Goal: Transaction & Acquisition: Purchase product/service

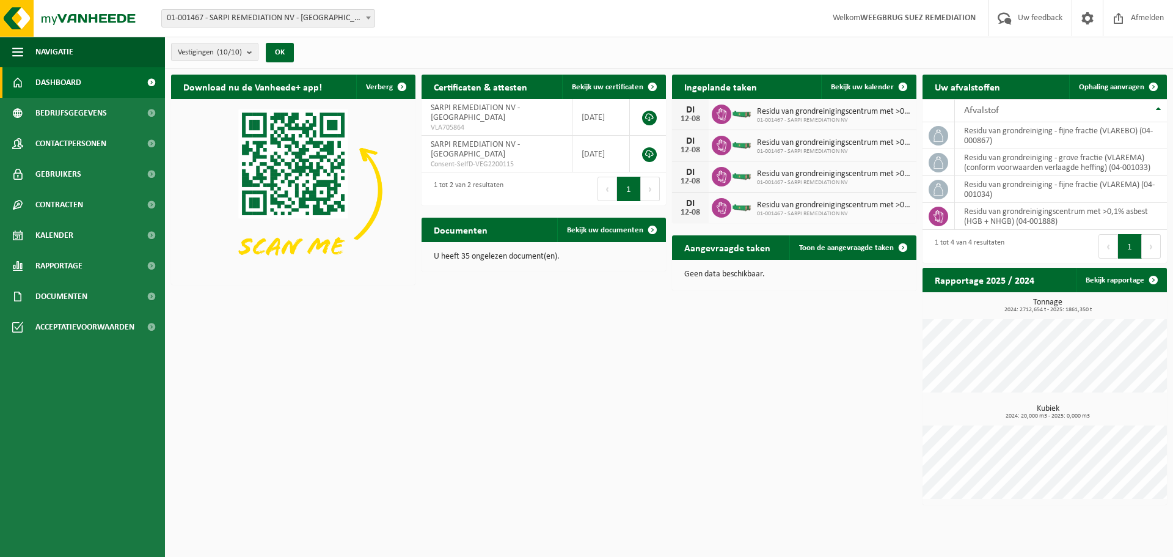
click at [829, 207] on span "Residu van grondreinigingscentrum met >0,1% asbest (hgb + nhgb)" at bounding box center [833, 205] width 153 height 10
click at [883, 90] on span "Bekijk uw kalender" at bounding box center [862, 87] width 63 height 8
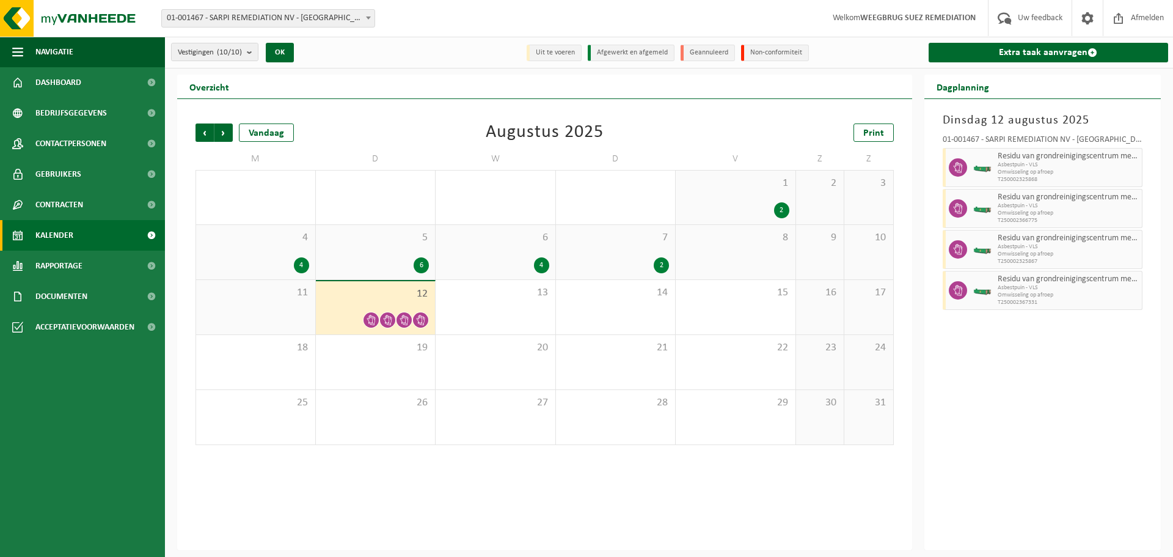
click at [401, 300] on span "12" at bounding box center [376, 293] width 108 height 13
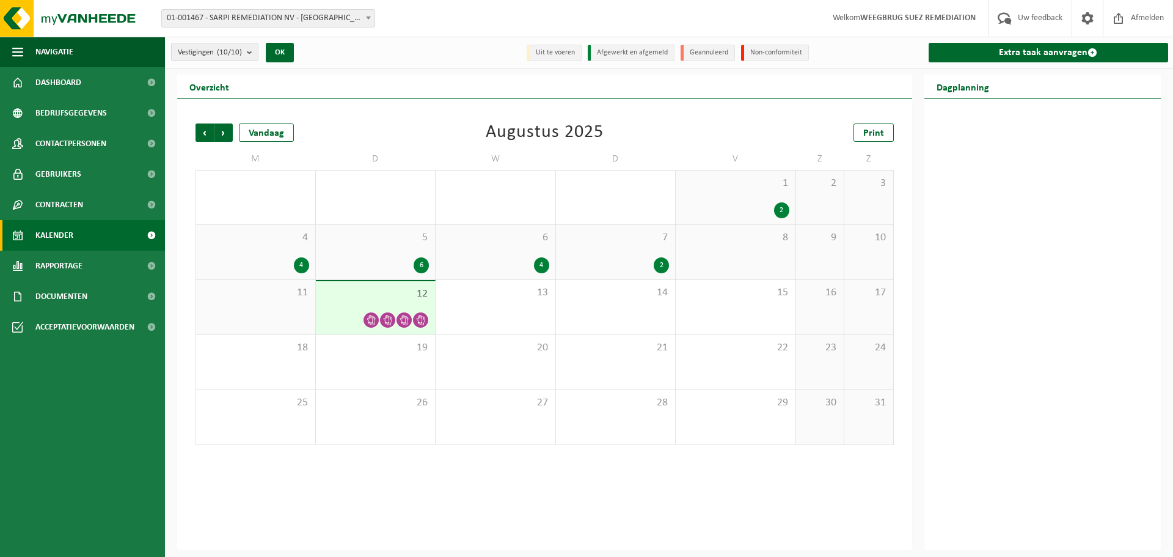
click at [402, 299] on span "12" at bounding box center [376, 293] width 108 height 13
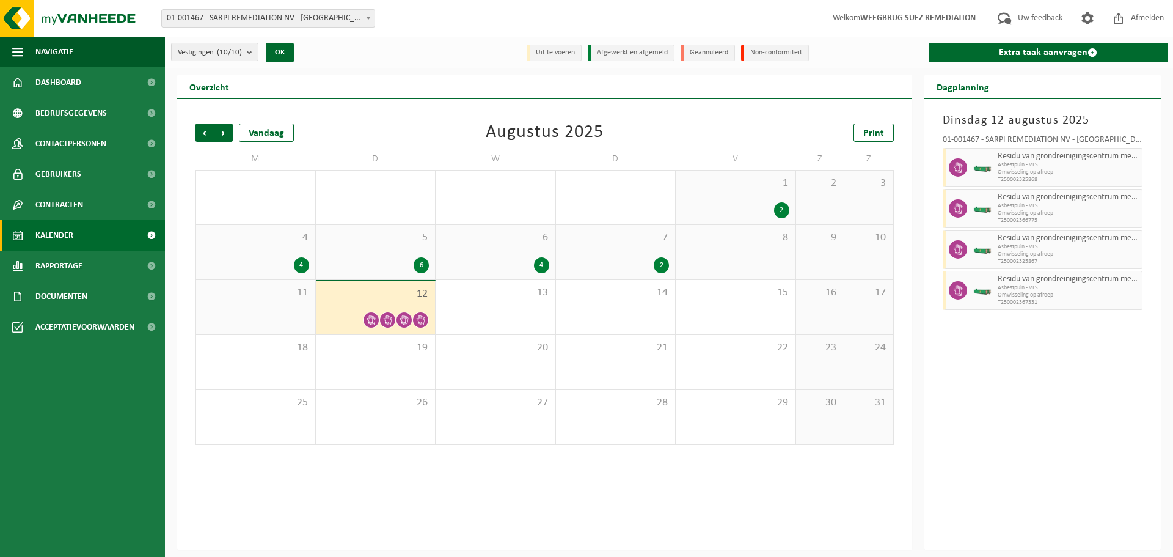
click at [371, 321] on icon at bounding box center [371, 320] width 10 height 10
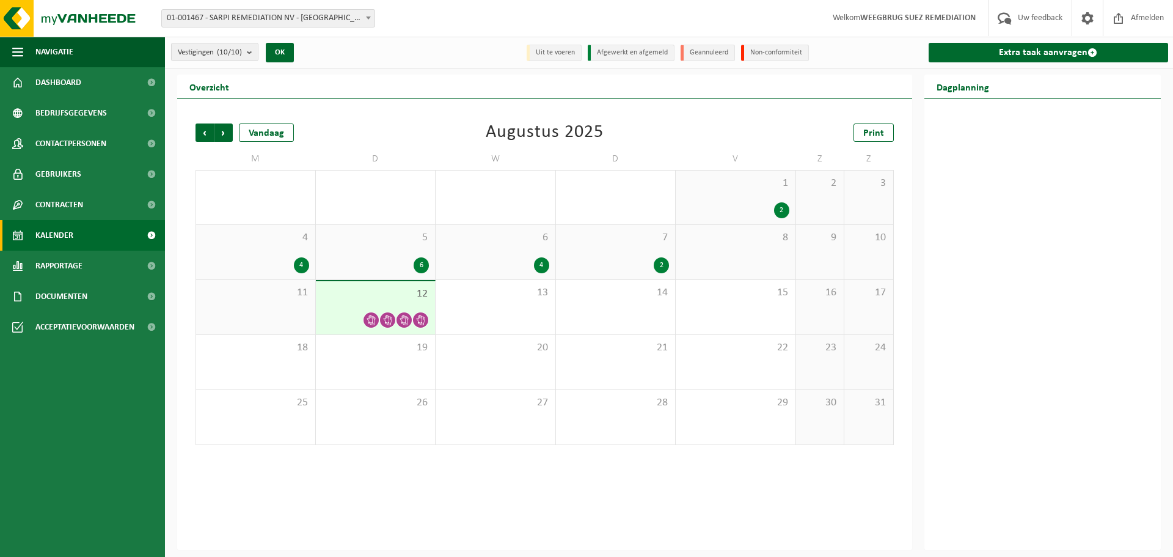
click at [414, 299] on span "12" at bounding box center [376, 293] width 108 height 13
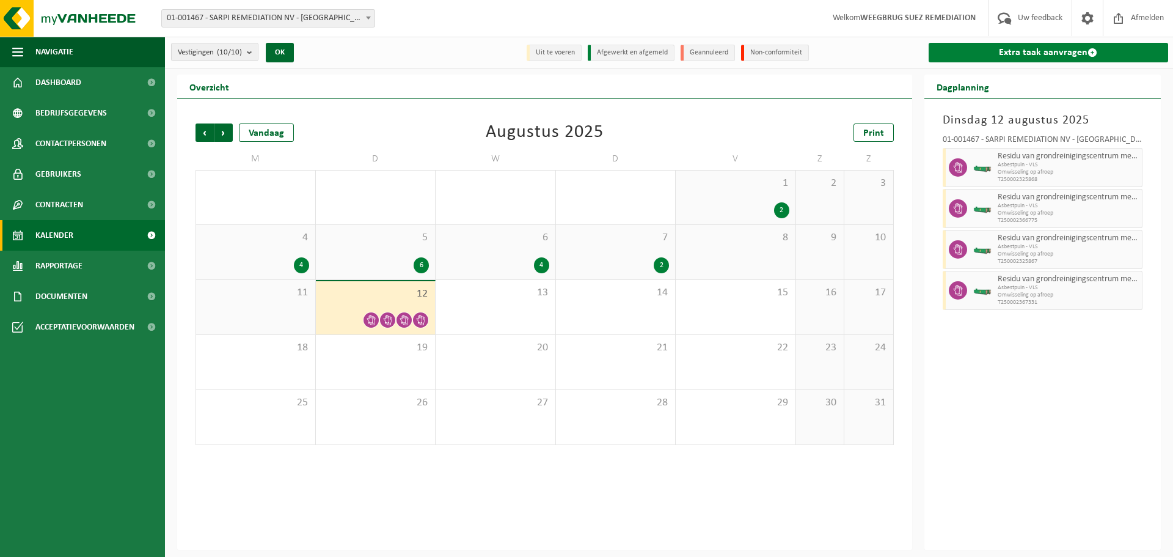
click at [1067, 56] on link "Extra taak aanvragen" at bounding box center [1049, 53] width 240 height 20
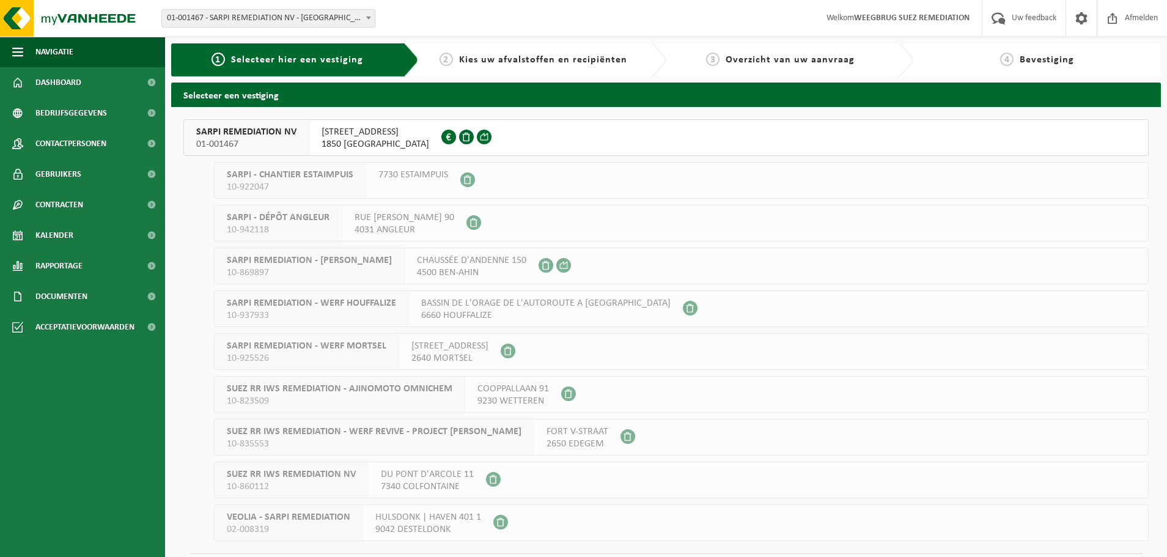
click at [386, 129] on span "WESTVAARTDIJK 83" at bounding box center [375, 132] width 108 height 12
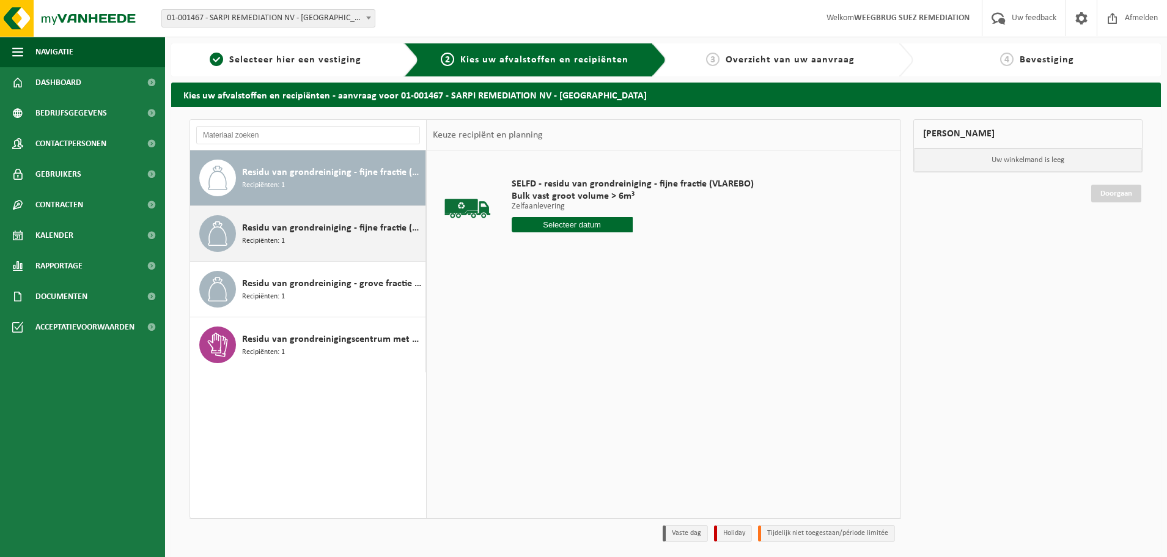
click at [293, 227] on span "Residu van grondreiniging - fijne fractie (VLAREMA)" at bounding box center [332, 228] width 180 height 15
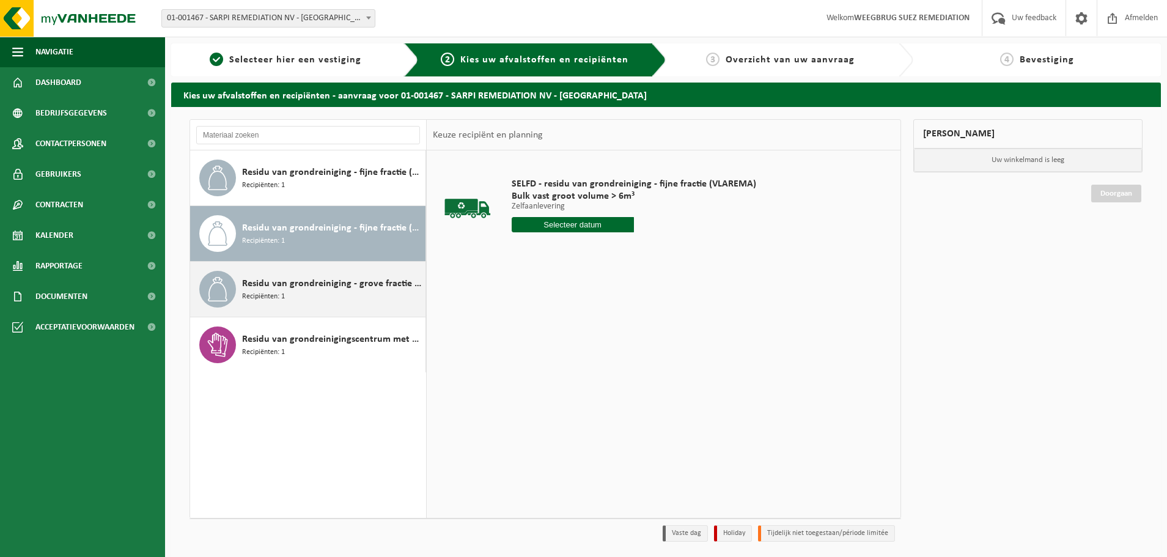
click at [306, 293] on div "Residu van grondreiniging - grove fractie (VLAREMA) (conform voorwaarden verlaa…" at bounding box center [332, 289] width 180 height 37
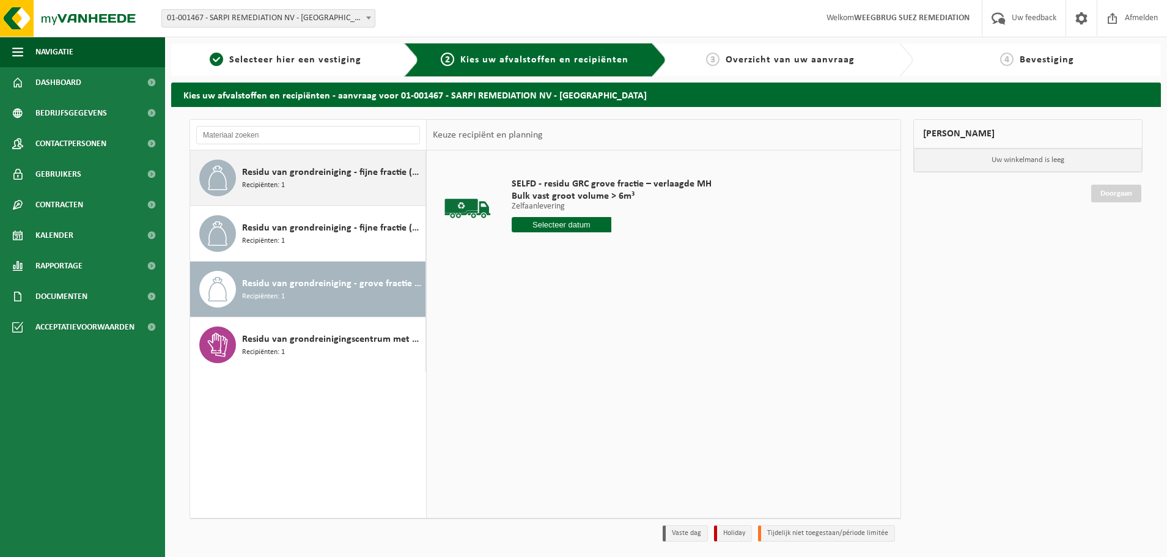
click at [340, 182] on div "Residu van grondreiniging - fijne fractie (VLAREBO) Recipiënten: 1" at bounding box center [332, 178] width 180 height 37
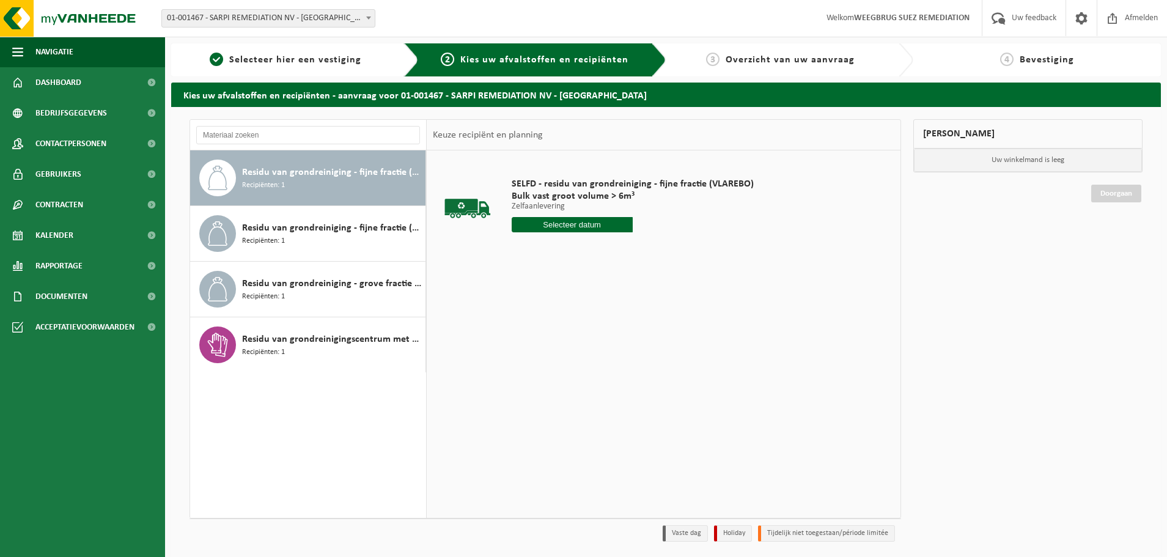
click at [576, 228] on input "text" at bounding box center [572, 224] width 121 height 15
click at [562, 334] on div "13" at bounding box center [565, 333] width 21 height 20
type input "Van 2025-08-13"
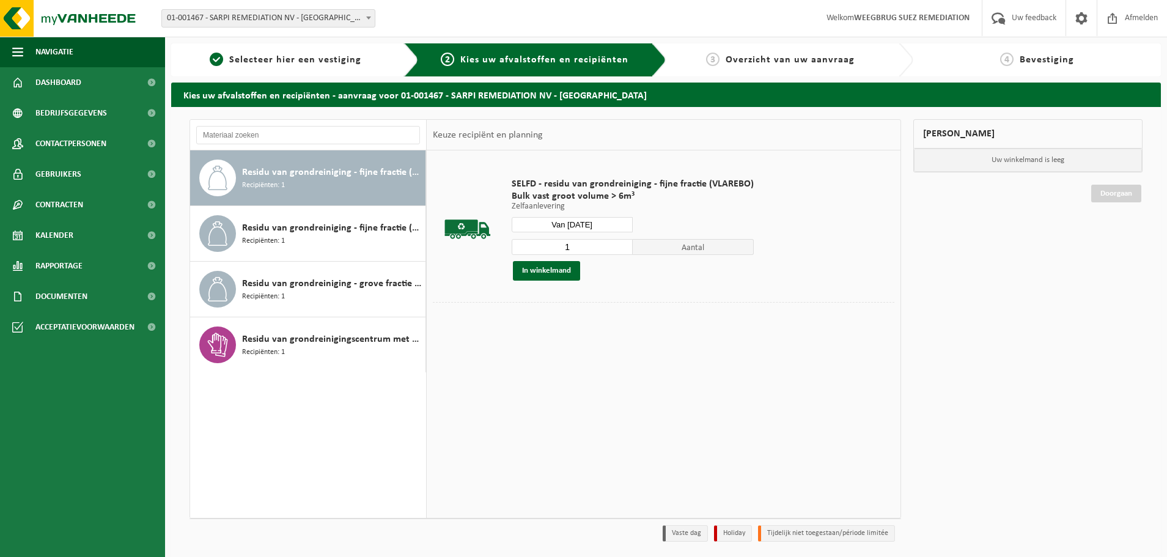
click at [586, 251] on input "1" at bounding box center [572, 247] width 121 height 16
type input "2"
click at [623, 245] on input "2" at bounding box center [572, 247] width 121 height 16
click at [543, 273] on button "In winkelmand" at bounding box center [546, 271] width 67 height 20
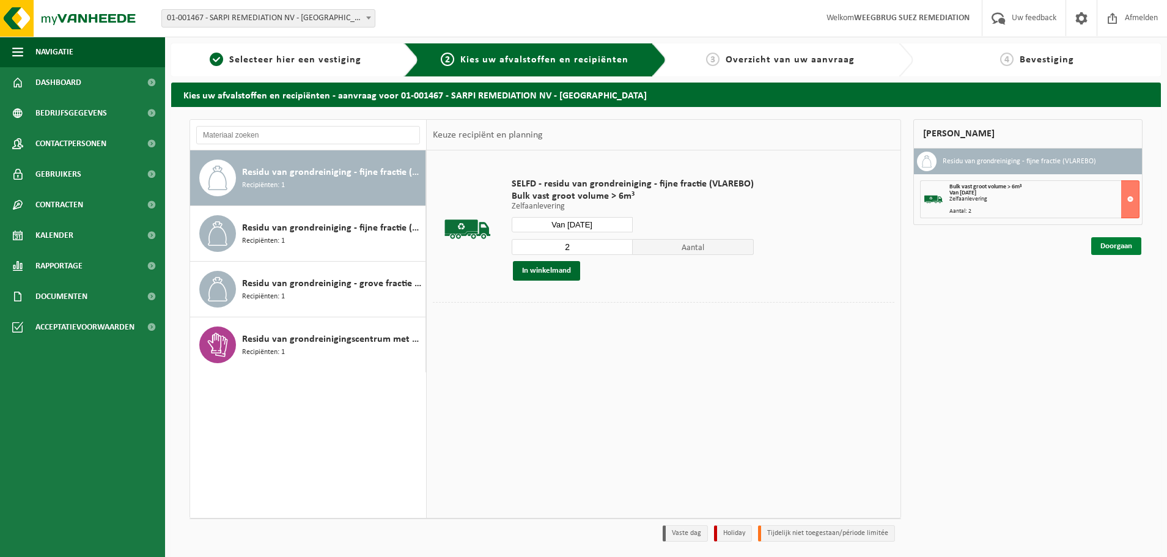
click at [1110, 248] on link "Doorgaan" at bounding box center [1116, 246] width 50 height 18
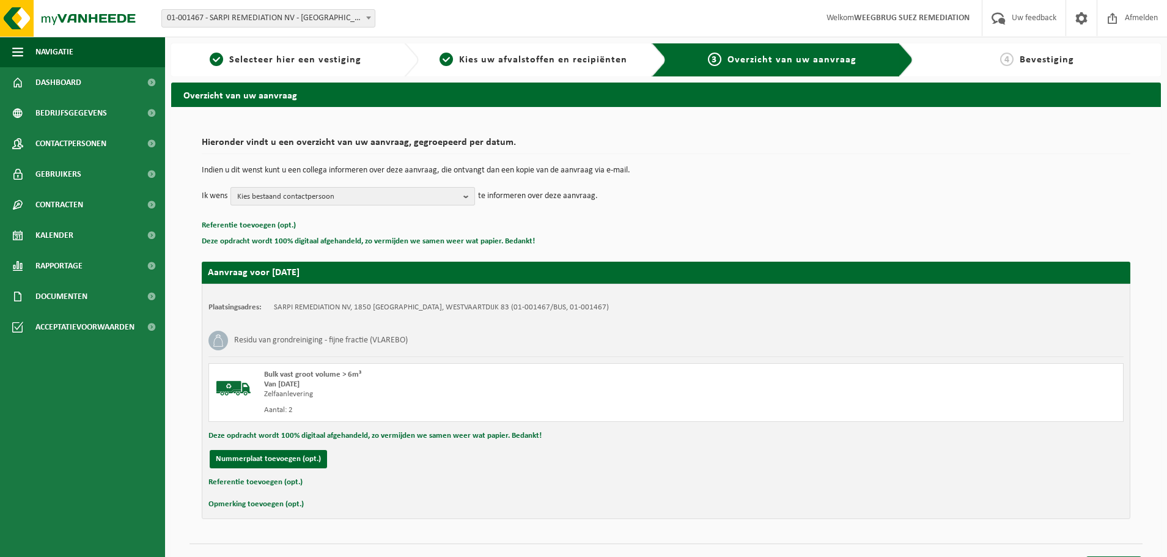
click at [388, 194] on span "Kies bestaand contactpersoon" at bounding box center [347, 197] width 221 height 18
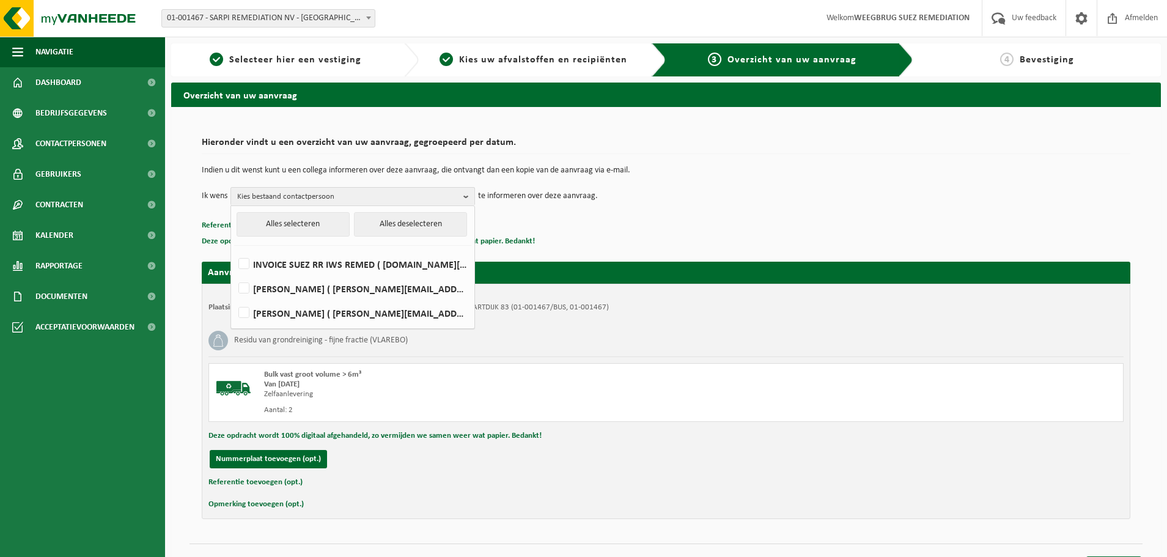
click at [721, 195] on td "Ik wens Kies bestaand contactpersoon Alles selecteren Alles deselecteren INVOIC…" at bounding box center [666, 196] width 928 height 18
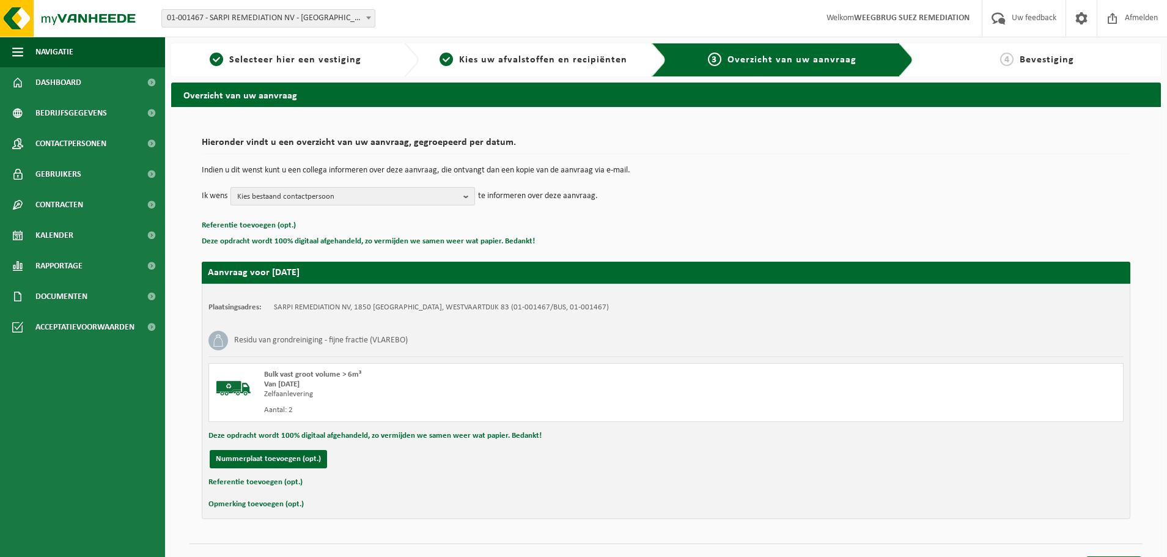
click at [342, 201] on span "Kies bestaand contactpersoon" at bounding box center [347, 197] width 221 height 18
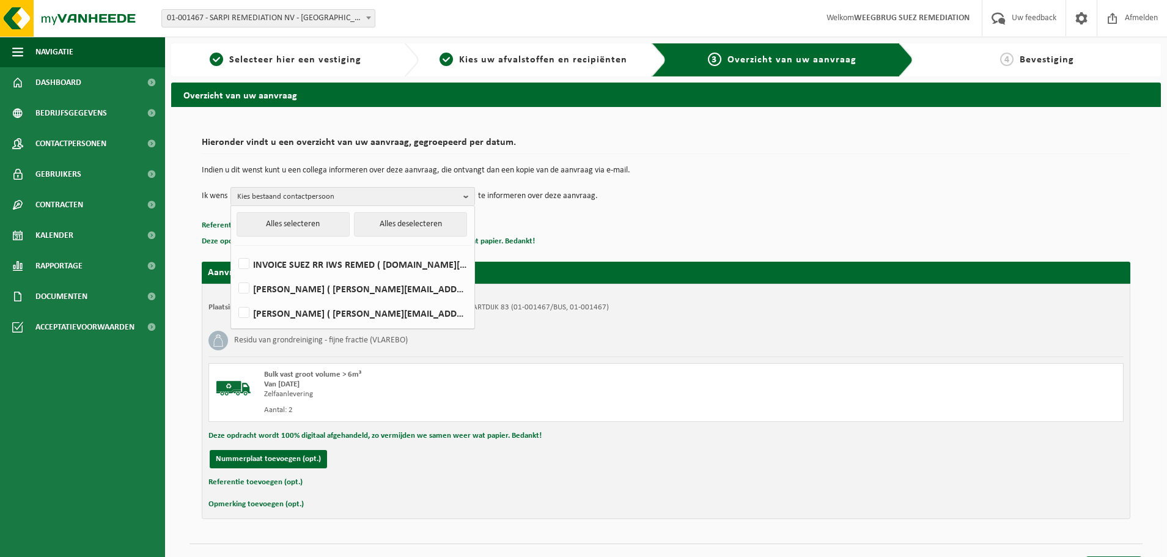
click at [739, 192] on td "Ik wens Kies bestaand contactpersoon Alles selecteren Alles deselecteren INVOIC…" at bounding box center [666, 196] width 928 height 18
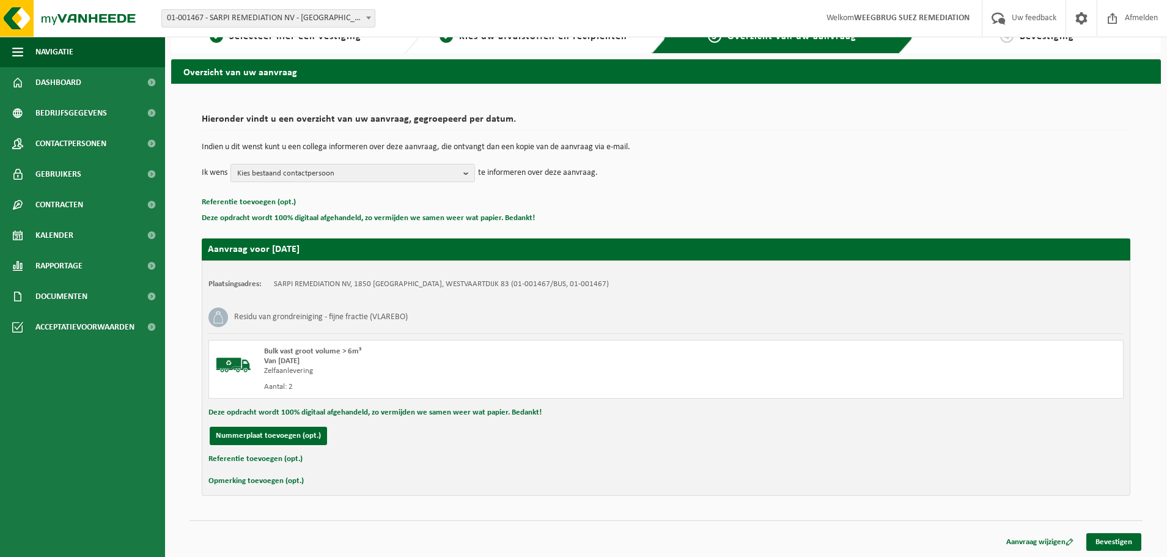
scroll to position [24, 0]
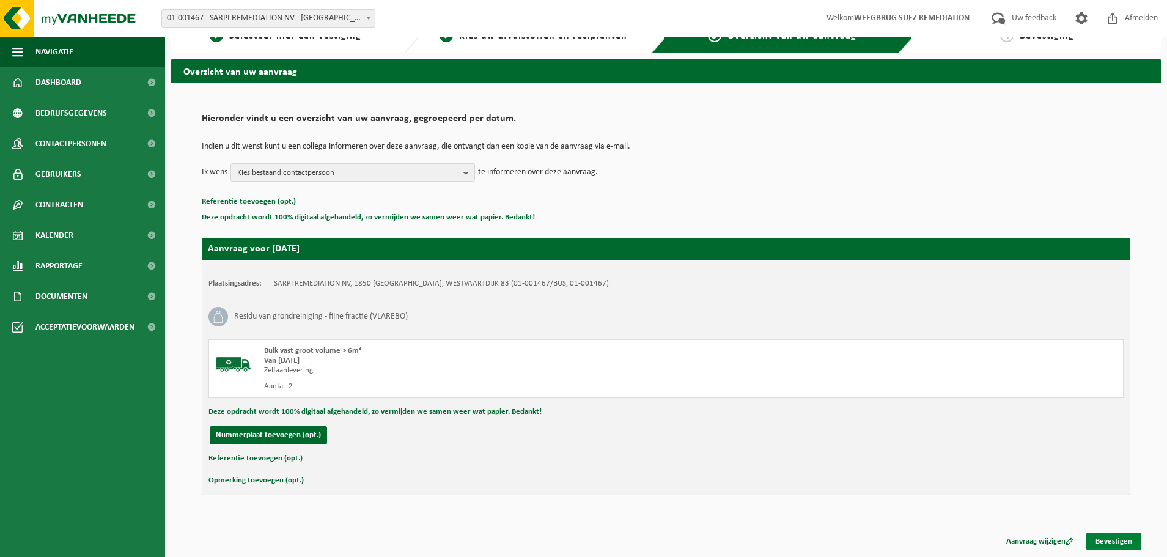
click at [1112, 538] on link "Bevestigen" at bounding box center [1113, 541] width 55 height 18
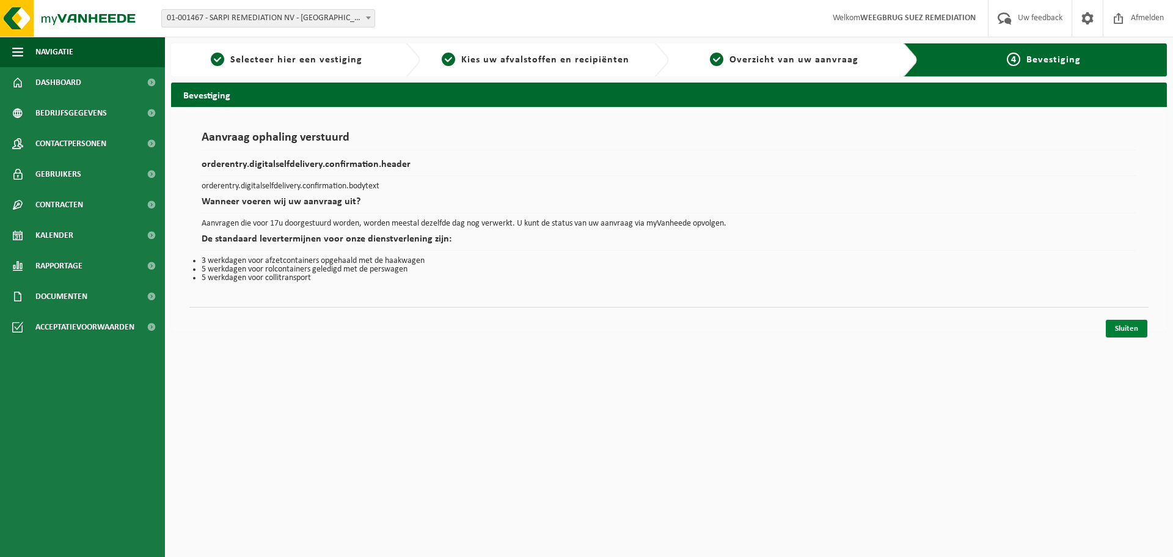
click at [1117, 326] on link "Sluiten" at bounding box center [1127, 329] width 42 height 18
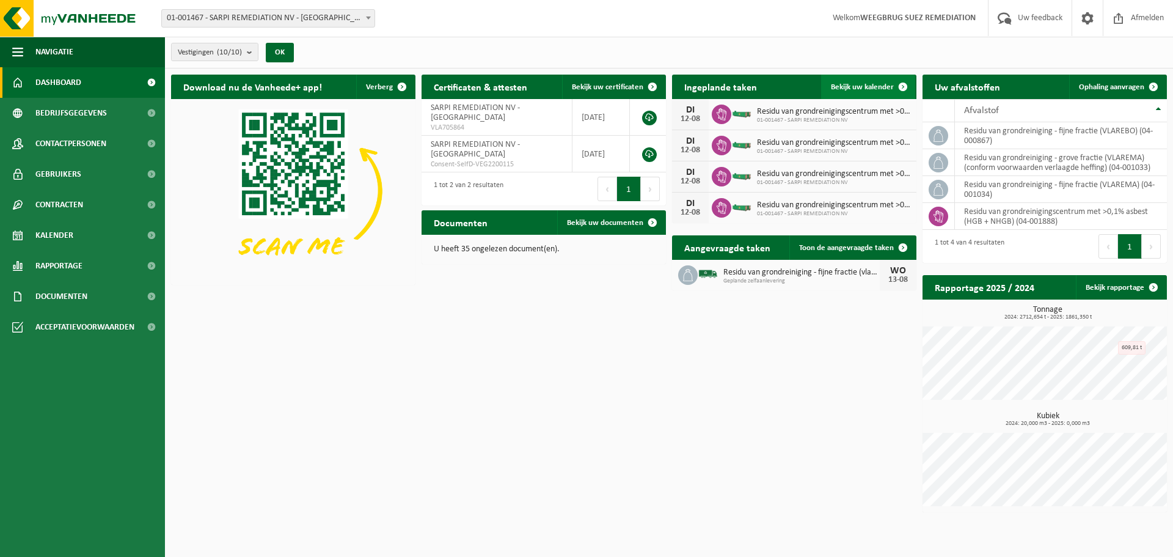
click at [874, 85] on span "Bekijk uw kalender" at bounding box center [862, 87] width 63 height 8
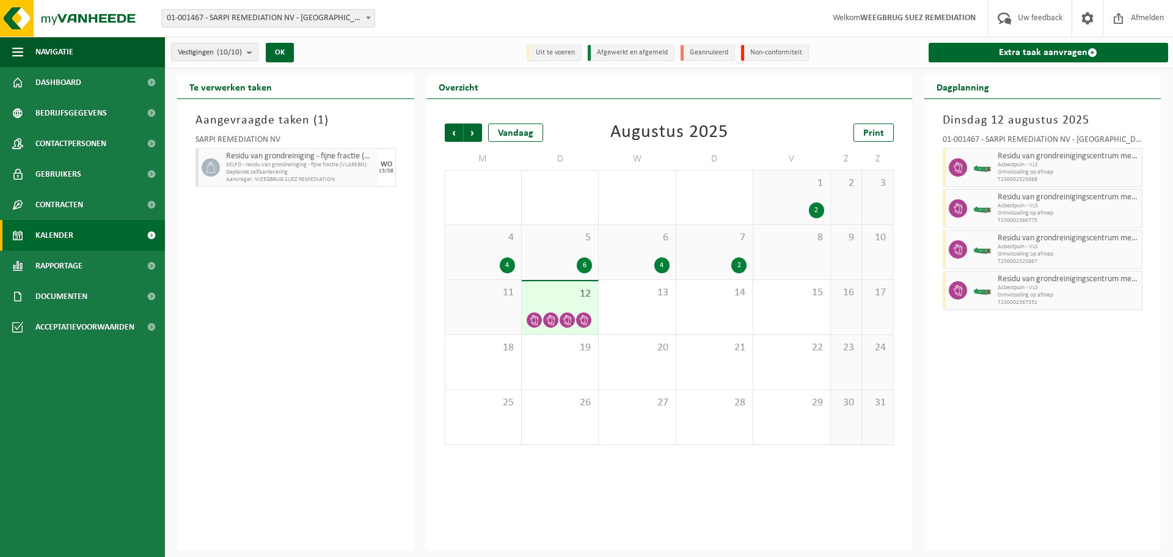
click at [490, 245] on div "4 4" at bounding box center [484, 252] width 76 height 54
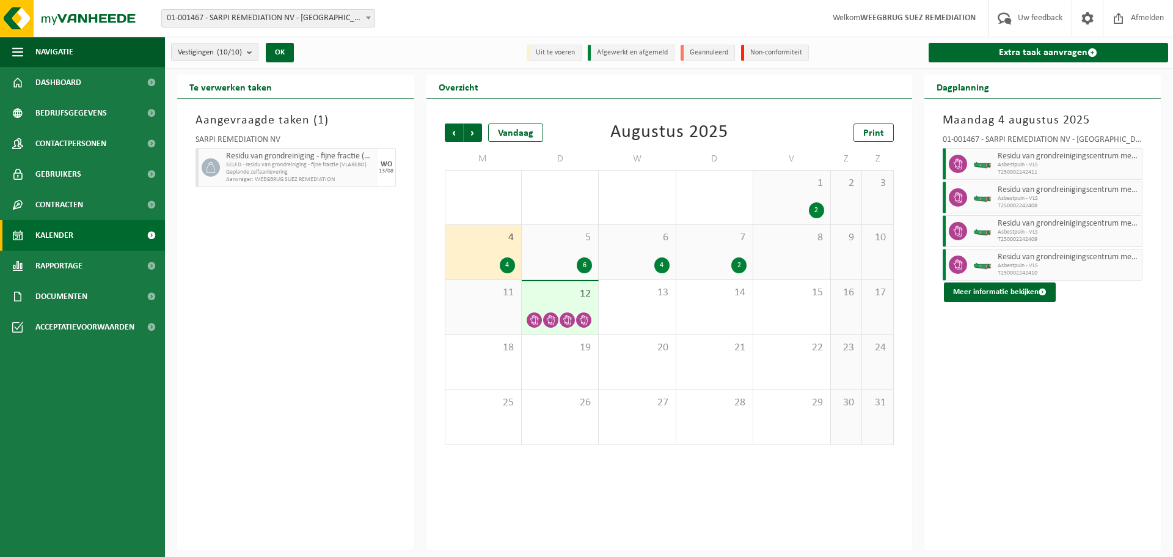
click at [559, 247] on div "5 6" at bounding box center [560, 252] width 76 height 54
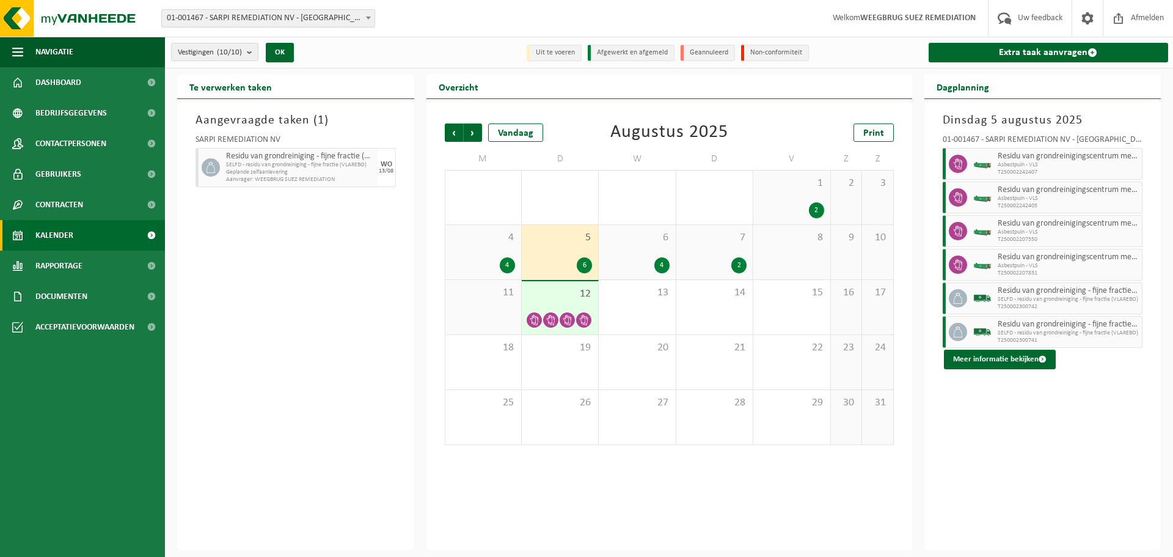
click at [632, 246] on div "6 4" at bounding box center [637, 252] width 76 height 54
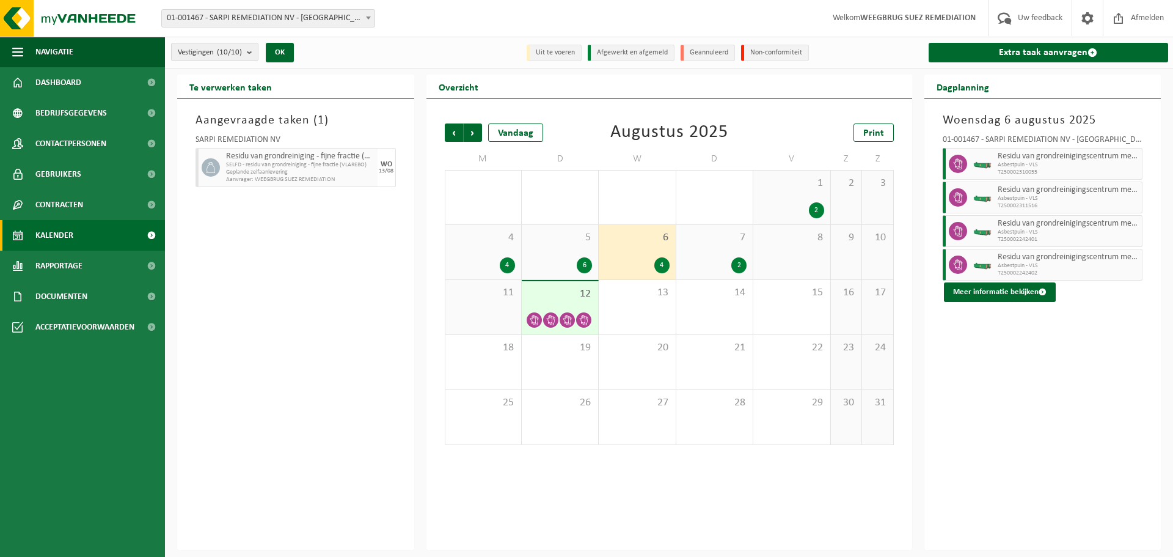
click at [727, 254] on div "7 2" at bounding box center [715, 252] width 76 height 54
